Goal: Task Accomplishment & Management: Manage account settings

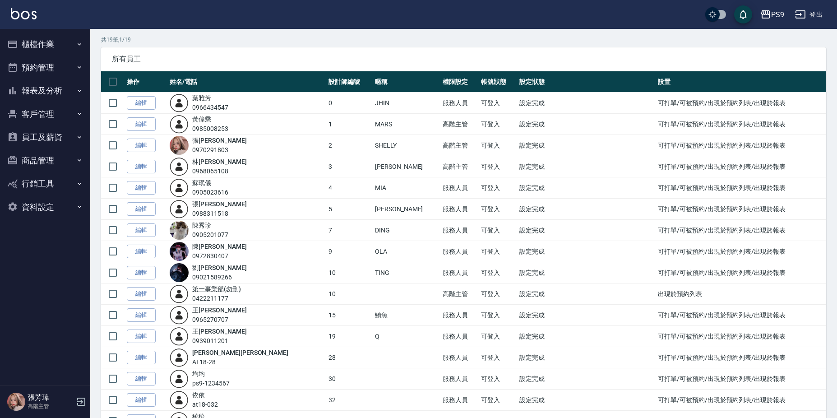
scroll to position [45, 0]
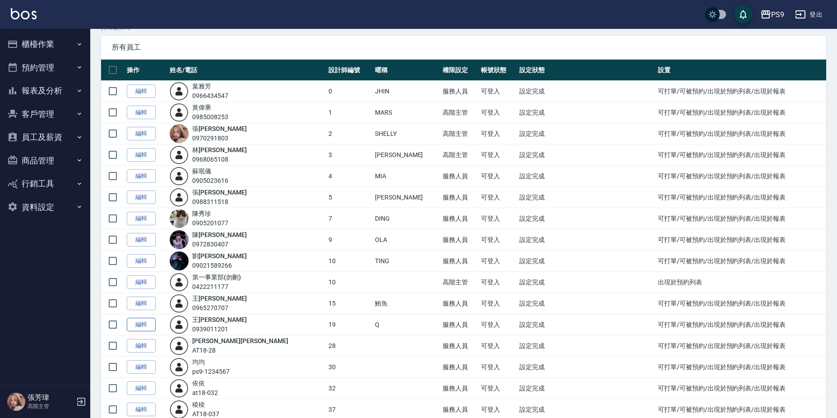
click at [142, 324] on link "編輯" at bounding box center [141, 325] width 29 height 14
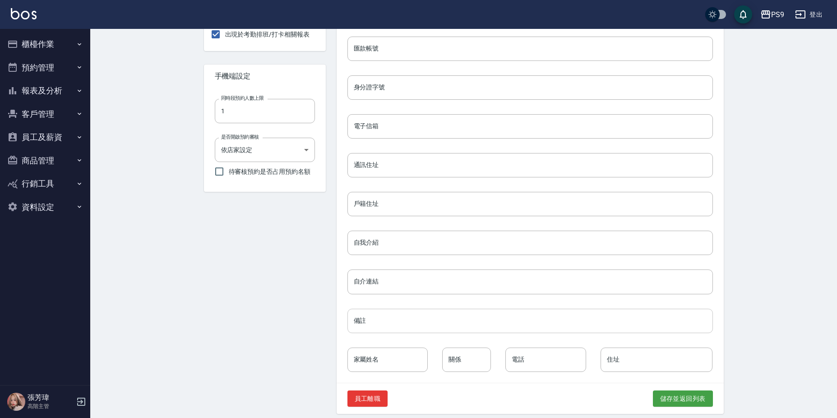
scroll to position [302, 0]
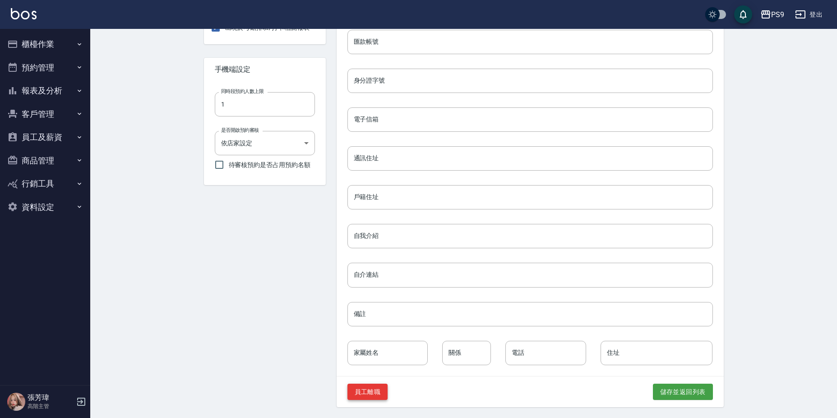
click at [368, 392] on button "員工離職" at bounding box center [367, 392] width 41 height 17
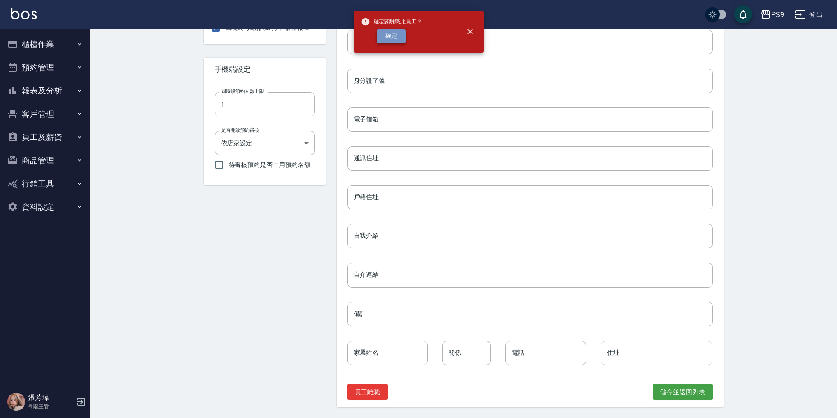
click at [391, 32] on button "確定" at bounding box center [391, 36] width 29 height 14
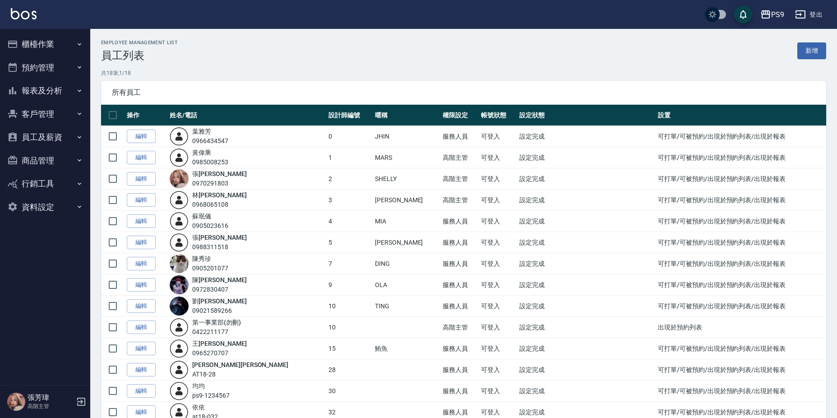
click at [38, 110] on button "客戶管理" at bounding box center [45, 113] width 83 height 23
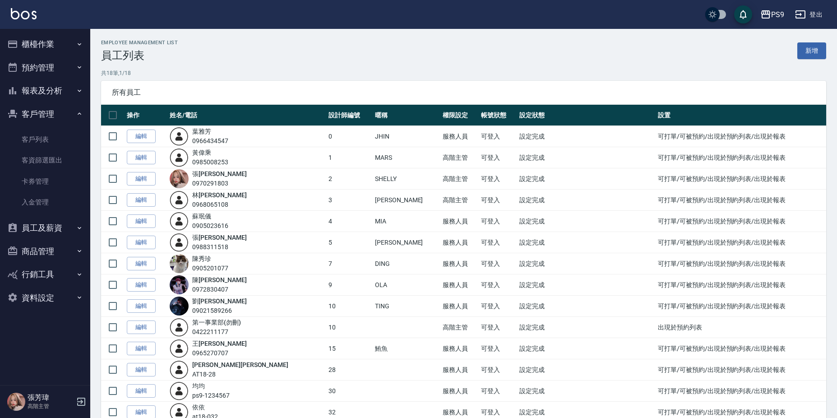
click at [45, 225] on button "員工及薪資" at bounding box center [45, 227] width 83 height 23
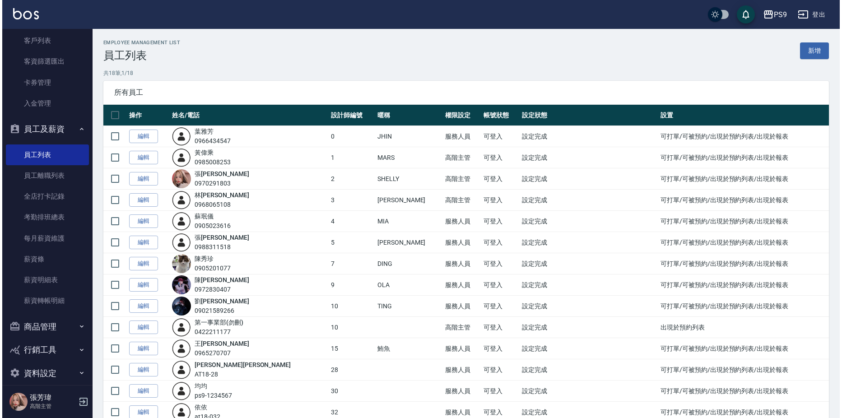
scroll to position [109, 0]
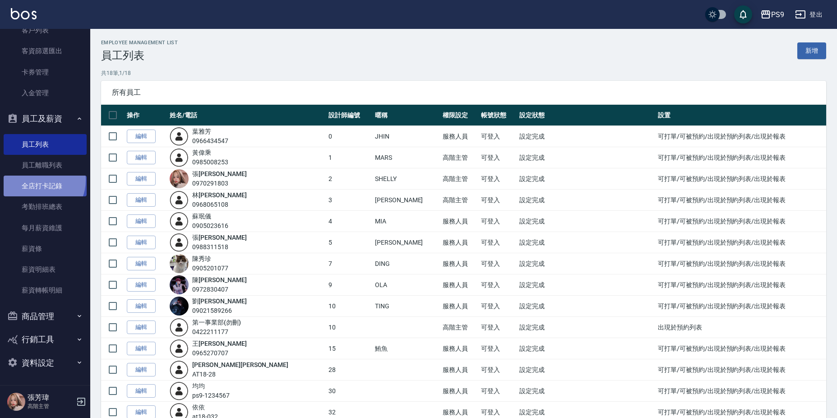
click at [37, 179] on link "全店打卡記錄" at bounding box center [45, 186] width 83 height 21
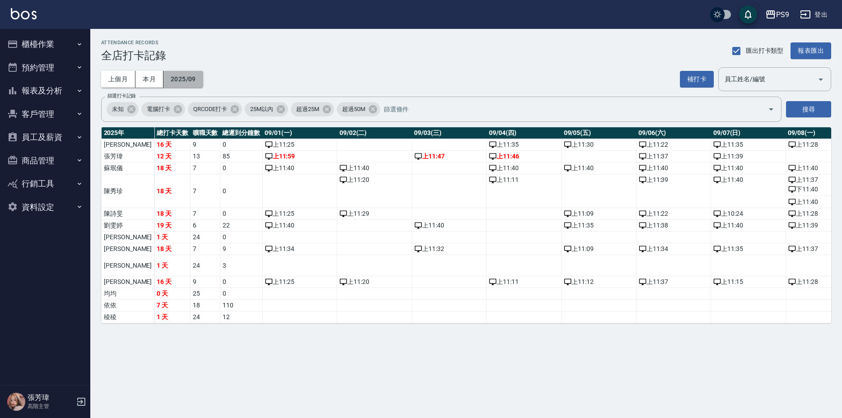
click at [172, 78] on button "2025/09" at bounding box center [183, 79] width 40 height 17
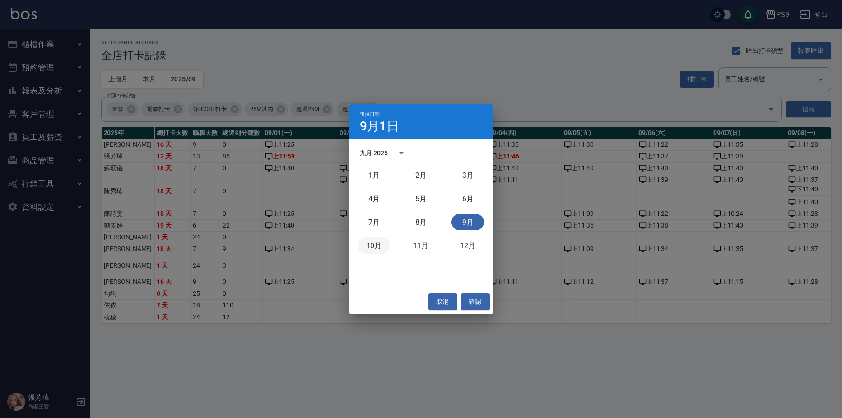
click at [375, 246] on button "10月" at bounding box center [373, 245] width 32 height 16
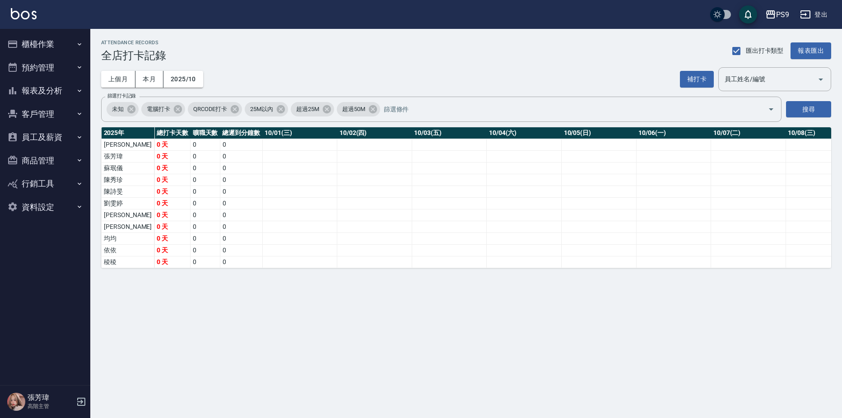
click at [17, 16] on img at bounding box center [24, 13] width 26 height 11
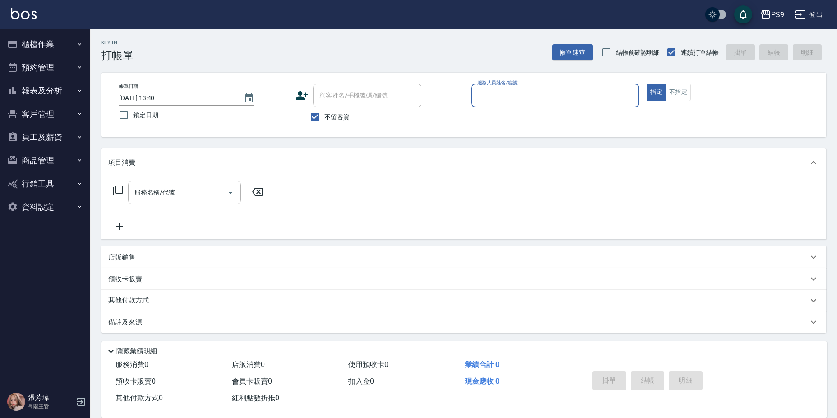
scroll to position [2, 0]
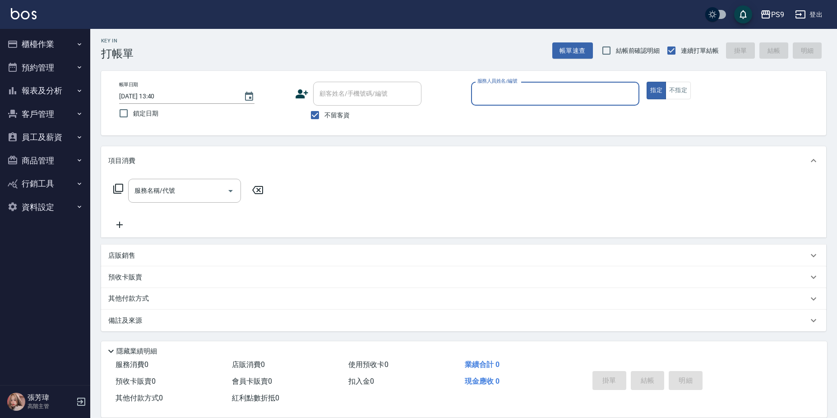
click at [45, 133] on button "員工及薪資" at bounding box center [45, 136] width 83 height 23
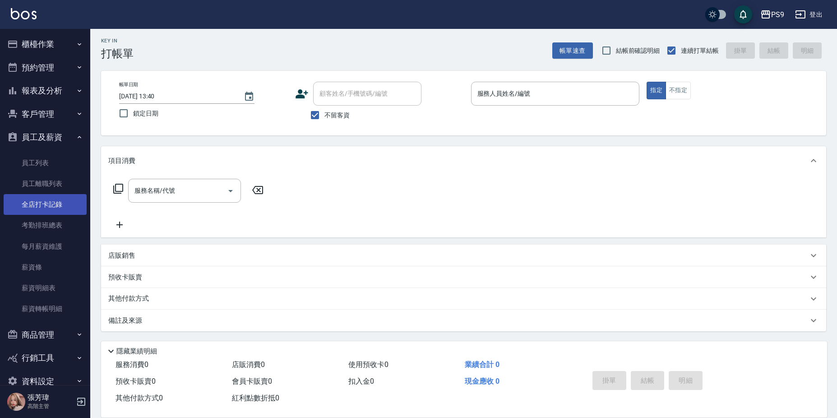
click at [63, 206] on link "全店打卡記錄" at bounding box center [45, 204] width 83 height 21
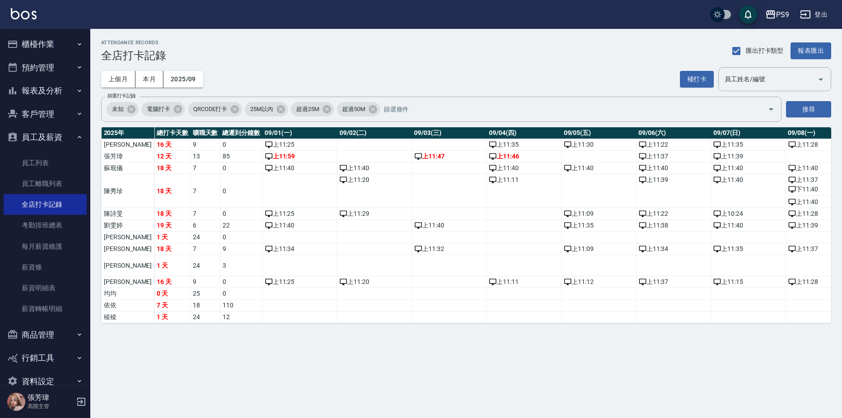
click at [24, 49] on button "櫃檯作業" at bounding box center [45, 43] width 83 height 23
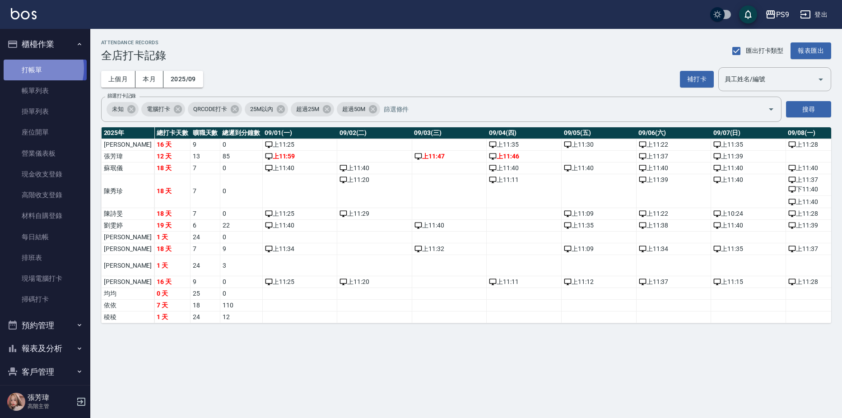
click at [32, 68] on link "打帳單" at bounding box center [45, 70] width 83 height 21
